Goal: Information Seeking & Learning: Learn about a topic

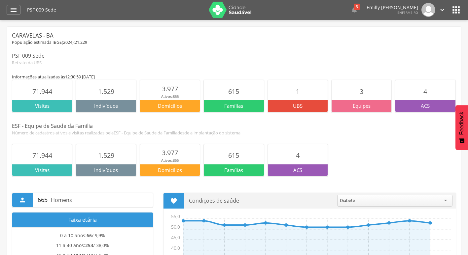
click at [16, 8] on icon "" at bounding box center [14, 10] width 8 height 8
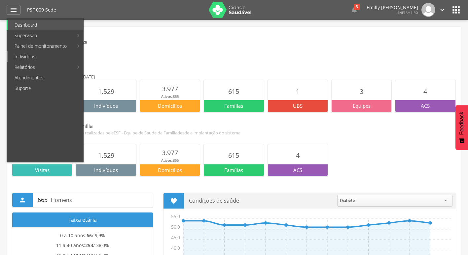
click at [39, 56] on link "Indivíduos" at bounding box center [45, 56] width 75 height 11
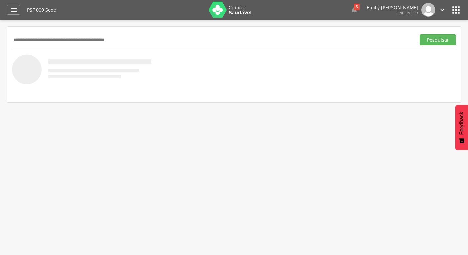
click at [123, 33] on div "Pesquisar" at bounding box center [234, 40] width 444 height 16
click at [116, 39] on input "text" at bounding box center [212, 39] width 401 height 11
type input "**********"
click at [419, 34] on button "Pesquisar" at bounding box center [437, 39] width 36 height 11
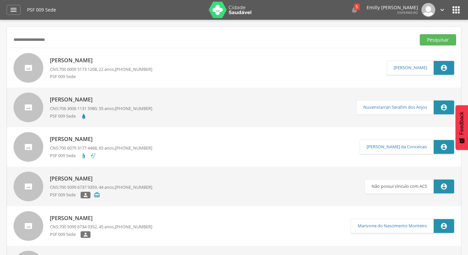
drag, startPoint x: 75, startPoint y: 43, endPoint x: -1, endPoint y: 45, distance: 76.3
click at [0, 45] on html " Dashboard Supervisão Produtividade Mapa da Cidade App desatualizado Última si…" at bounding box center [234, 127] width 468 height 255
click at [82, 39] on input "text" at bounding box center [212, 39] width 401 height 11
type input "**********"
click at [419, 34] on button "Pesquisar" at bounding box center [437, 39] width 36 height 11
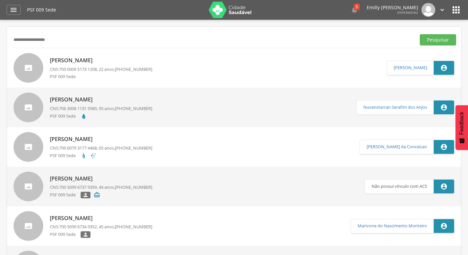
drag, startPoint x: 71, startPoint y: 42, endPoint x: 27, endPoint y: 43, distance: 43.6
click at [29, 43] on input "**********" at bounding box center [212, 39] width 401 height 11
drag, startPoint x: 27, startPoint y: 43, endPoint x: 6, endPoint y: 38, distance: 21.8
drag, startPoint x: 83, startPoint y: 42, endPoint x: -1, endPoint y: 47, distance: 84.6
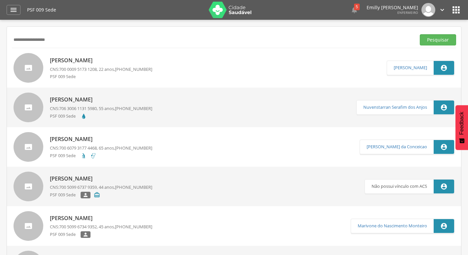
click at [0, 47] on html " Dashboard Supervisão Produtividade Mapa da Cidade App desatualizado Última si…" at bounding box center [234, 127] width 468 height 255
click at [231, 14] on img at bounding box center [230, 10] width 43 height 16
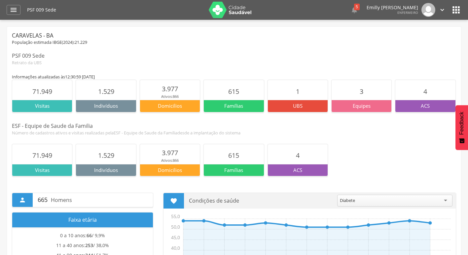
click at [299, 42] on div "População estimada IBGE( 2024 ): 21.229" at bounding box center [234, 43] width 444 height 6
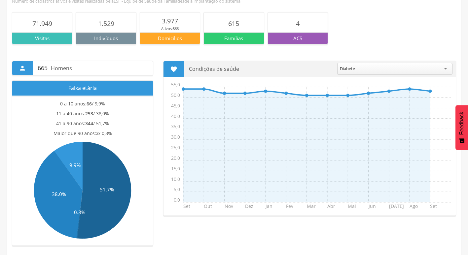
click at [104, 161] on icon at bounding box center [104, 190] width 54 height 97
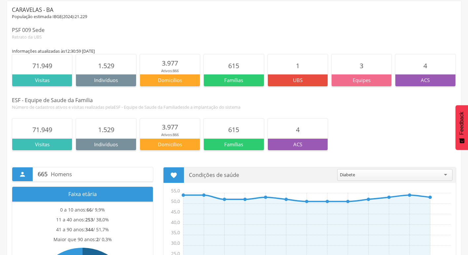
scroll to position [0, 0]
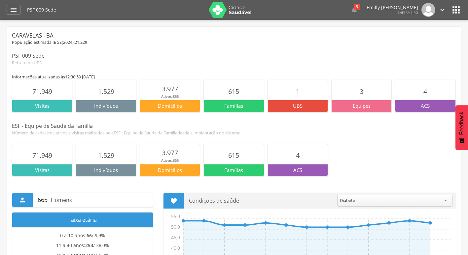
click at [152, 64] on div "Retrato da UBS" at bounding box center [234, 63] width 444 height 6
click at [20, 11] on div "" at bounding box center [14, 10] width 14 height 10
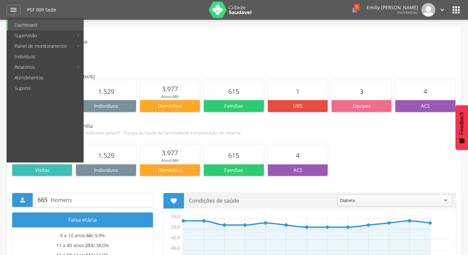
click at [146, 40] on div "População estimada IBGE( 2024 ): 21.229" at bounding box center [234, 43] width 444 height 6
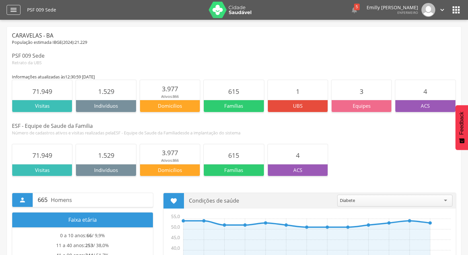
click at [13, 6] on icon "" at bounding box center [14, 10] width 8 height 8
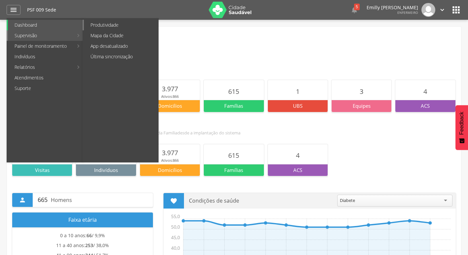
click at [107, 26] on link "Produtividade" at bounding box center [121, 25] width 74 height 11
type input "**********"
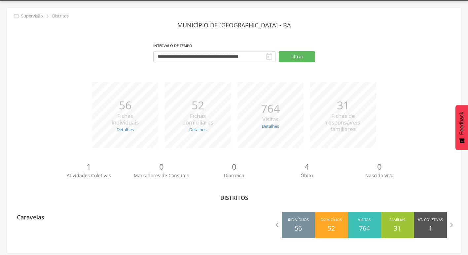
scroll to position [20, 0]
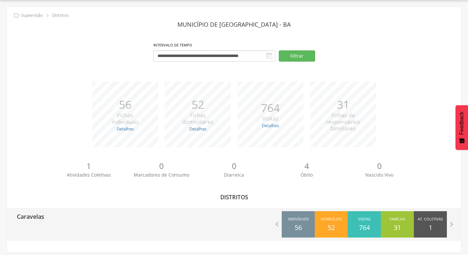
click at [82, 233] on div "Caravelas  Indivíduos 56 Domicílios 52 Visitas 764 Famílias 31 At. Coletivas 1…" at bounding box center [234, 224] width 454 height 33
click at [96, 223] on div "Caravelas" at bounding box center [120, 216] width 227 height 16
type input "**********"
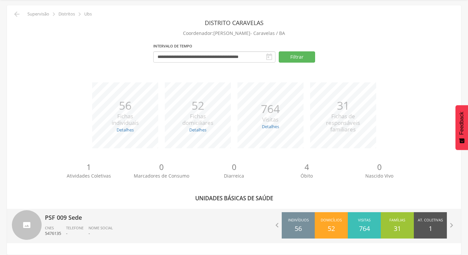
click at [168, 223] on div "PSF 009 Sede CNES 5476135 Telefone - Nome Social -" at bounding box center [137, 226] width 184 height 34
type input "**********"
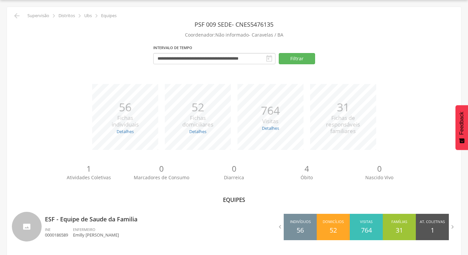
scroll to position [21, 0]
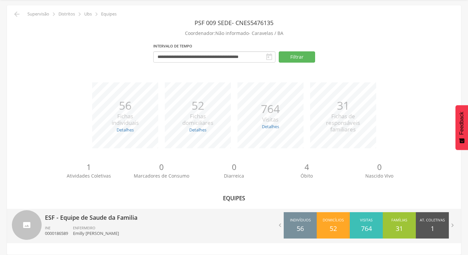
click at [156, 226] on ul "INE 0000186589 ENFERMEIRO Emilly Anne Santana da Silva" at bounding box center [137, 233] width 184 height 15
type input "**********"
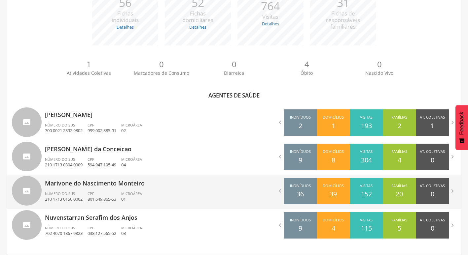
scroll to position [134, 0]
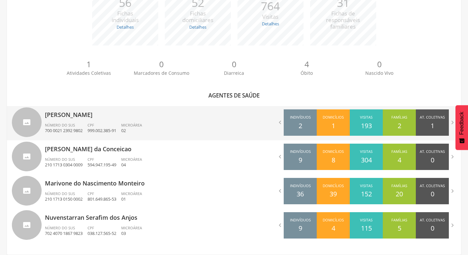
click at [146, 123] on div "Microárea 02" at bounding box center [134, 128] width 26 height 11
type input "**********"
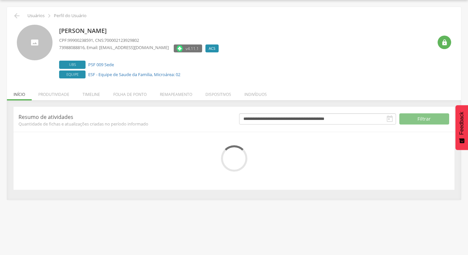
scroll to position [26, 0]
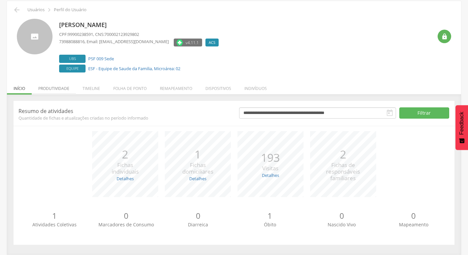
click at [63, 91] on li "Produtividade" at bounding box center [54, 87] width 44 height 16
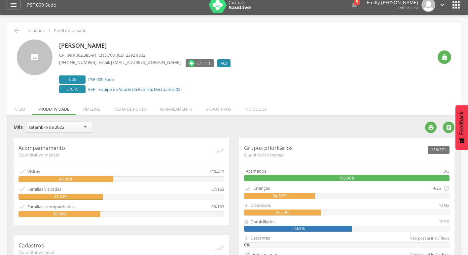
scroll to position [2, 0]
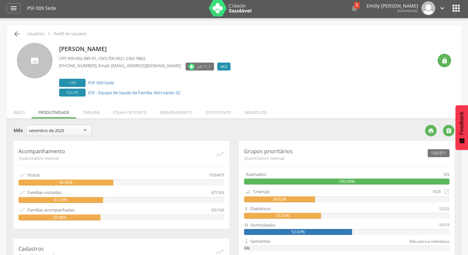
click at [17, 37] on icon "" at bounding box center [17, 34] width 8 height 8
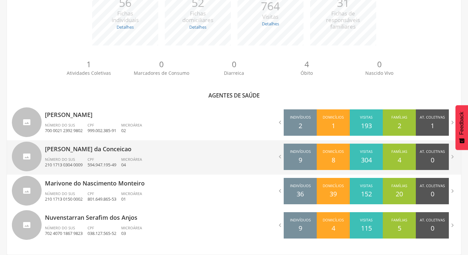
click at [104, 150] on p "Juscelino Ferreira da Conceicao" at bounding box center [137, 147] width 184 height 13
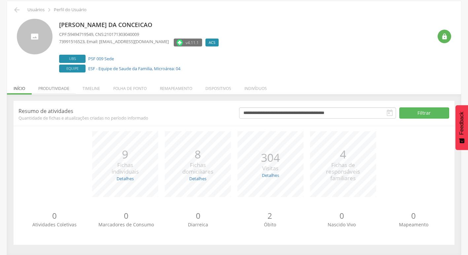
click at [60, 92] on li "Produtividade" at bounding box center [54, 87] width 44 height 16
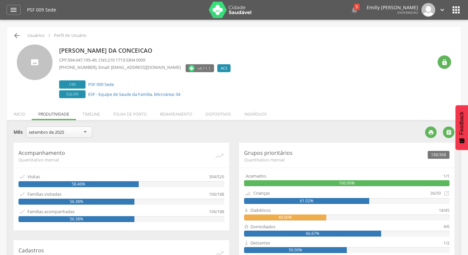
click at [20, 35] on icon "" at bounding box center [17, 36] width 8 height 8
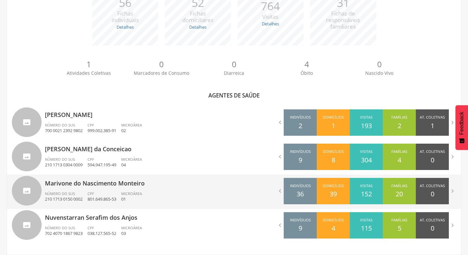
click at [166, 191] on ul "Número do SUS 210 1713 0150 0002 CPF 801.649.865-53 Microárea 01" at bounding box center [137, 198] width 184 height 15
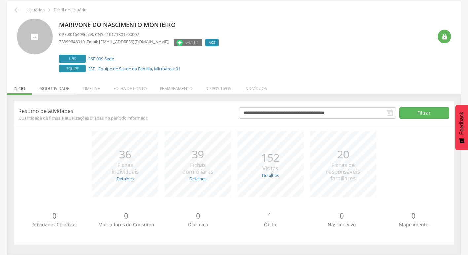
click at [50, 88] on li "Produtividade" at bounding box center [54, 87] width 44 height 16
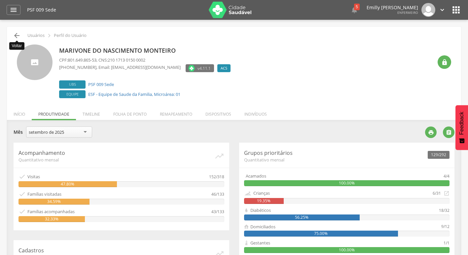
click at [15, 34] on icon "" at bounding box center [17, 36] width 8 height 8
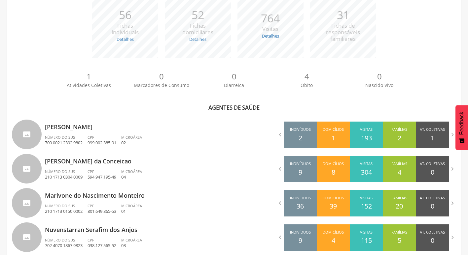
scroll to position [134, 0]
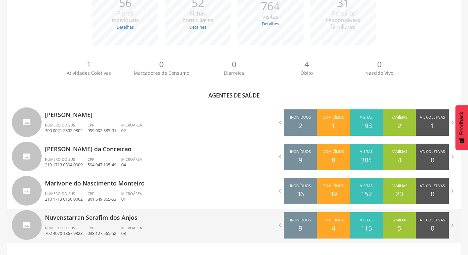
click at [188, 231] on ul "Número do SUS 702 4070 1867 9823 CPF 038.127.565-52 Microárea 03" at bounding box center [137, 233] width 184 height 15
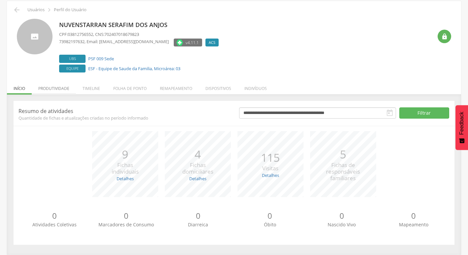
click at [58, 90] on li "Produtividade" at bounding box center [54, 87] width 44 height 16
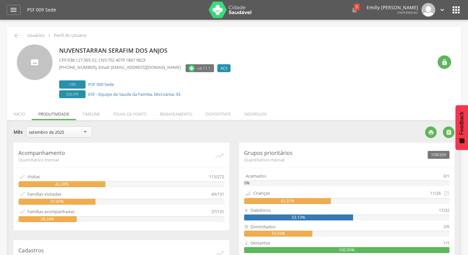
click at [227, 11] on img at bounding box center [230, 10] width 43 height 16
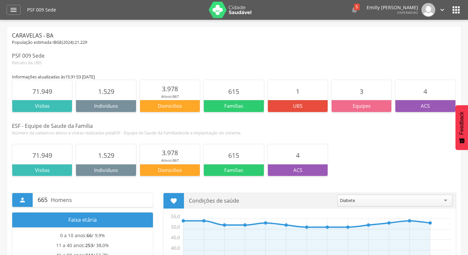
click at [209, 6] on img at bounding box center [230, 10] width 43 height 16
click at [439, 9] on icon "" at bounding box center [441, 9] width 7 height 7
click at [412, 39] on link "Sair" at bounding box center [419, 38] width 52 height 8
